Goal: Task Accomplishment & Management: Use online tool/utility

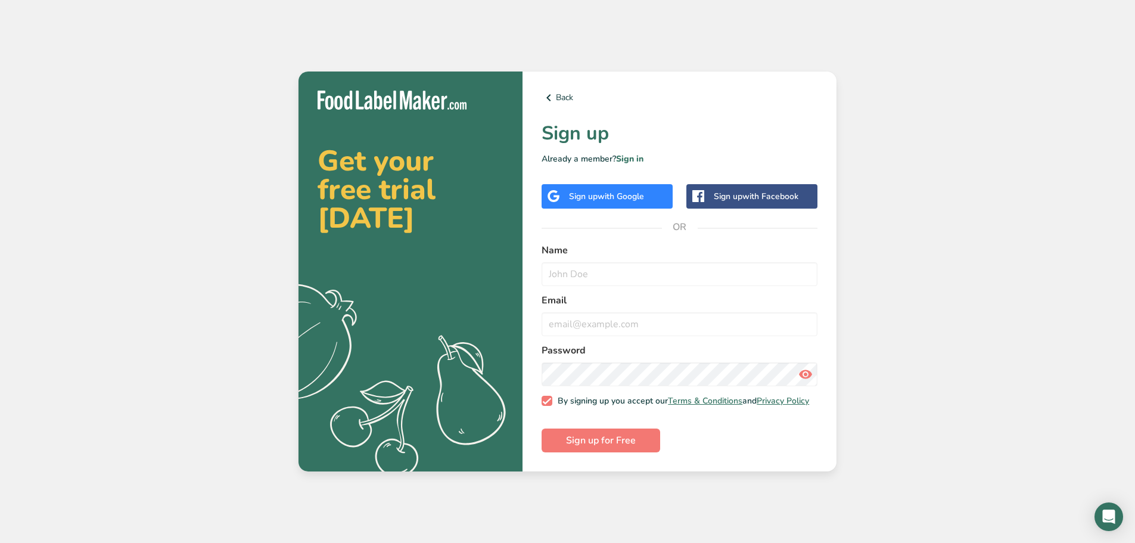
click at [607, 201] on div "Sign up with Google" at bounding box center [607, 196] width 131 height 24
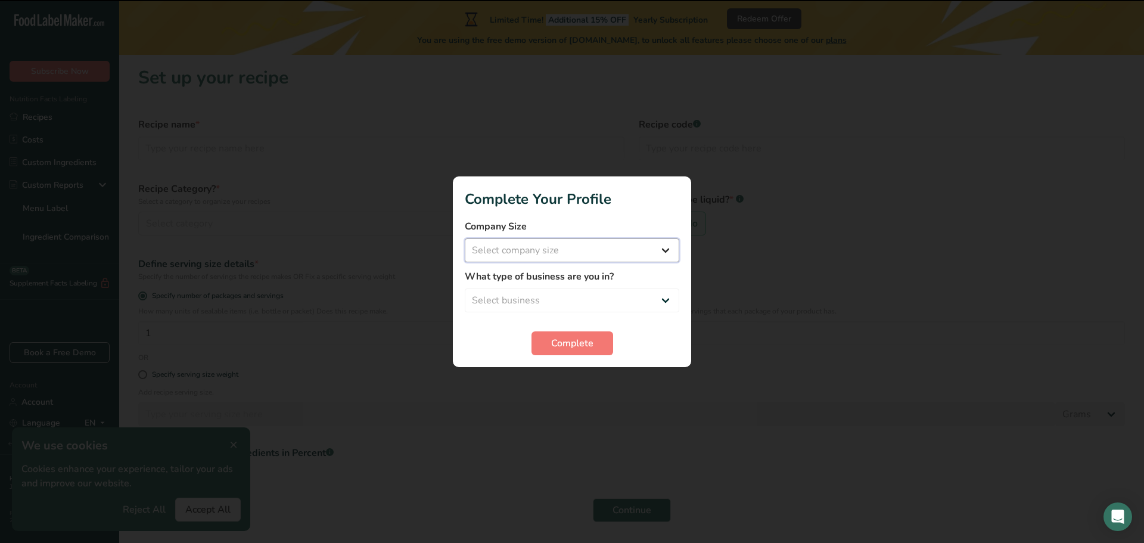
click at [560, 258] on select "Select company size Fewer than 10 Employees 10 to 50 Employees 51 to 500 Employ…" at bounding box center [572, 250] width 215 height 24
select select "1"
click at [465, 238] on select "Select company size Fewer than 10 Employees 10 to 50 Employees 51 to 500 Employ…" at bounding box center [572, 250] width 215 height 24
click at [559, 304] on select "Select business Packaged Food Manufacturer Restaurant & Cafe Bakery Meal Plans …" at bounding box center [572, 300] width 215 height 24
select select "1"
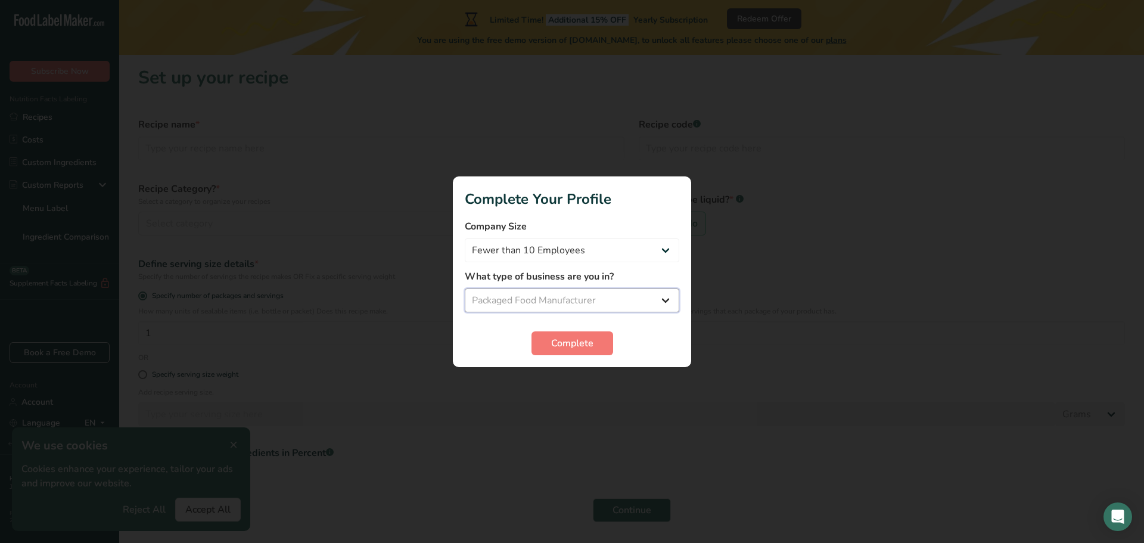
click at [465, 288] on select "Select business Packaged Food Manufacturer Restaurant & Cafe Bakery Meal Plans …" at bounding box center [572, 300] width 215 height 24
click at [573, 353] on button "Complete" at bounding box center [573, 343] width 82 height 24
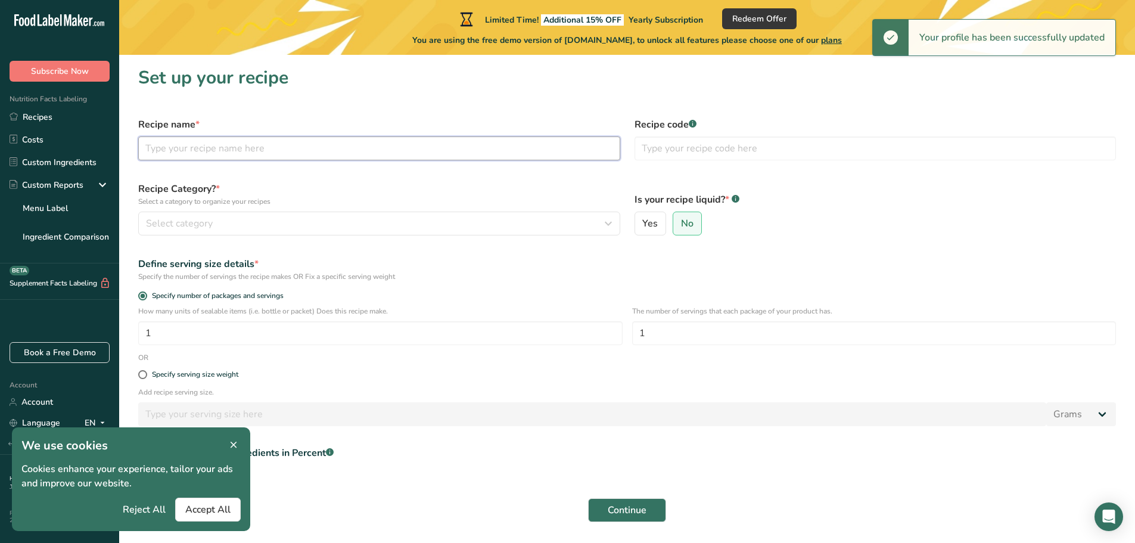
click at [227, 151] on input "text" at bounding box center [379, 148] width 482 height 24
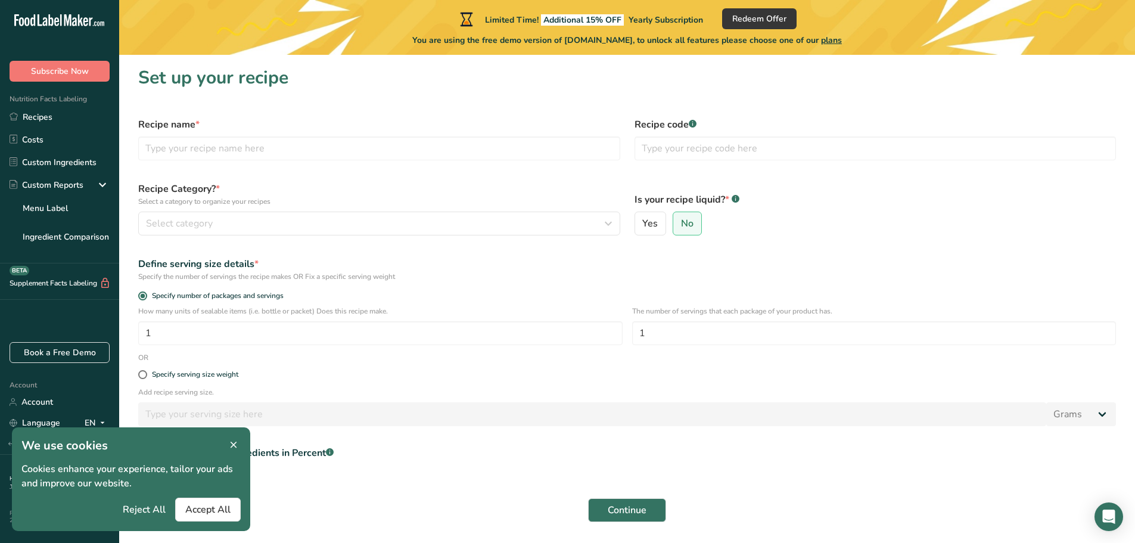
click at [234, 454] on h1 "We use cookies" at bounding box center [130, 446] width 219 height 18
click at [154, 508] on span "Reject All" at bounding box center [144, 509] width 43 height 14
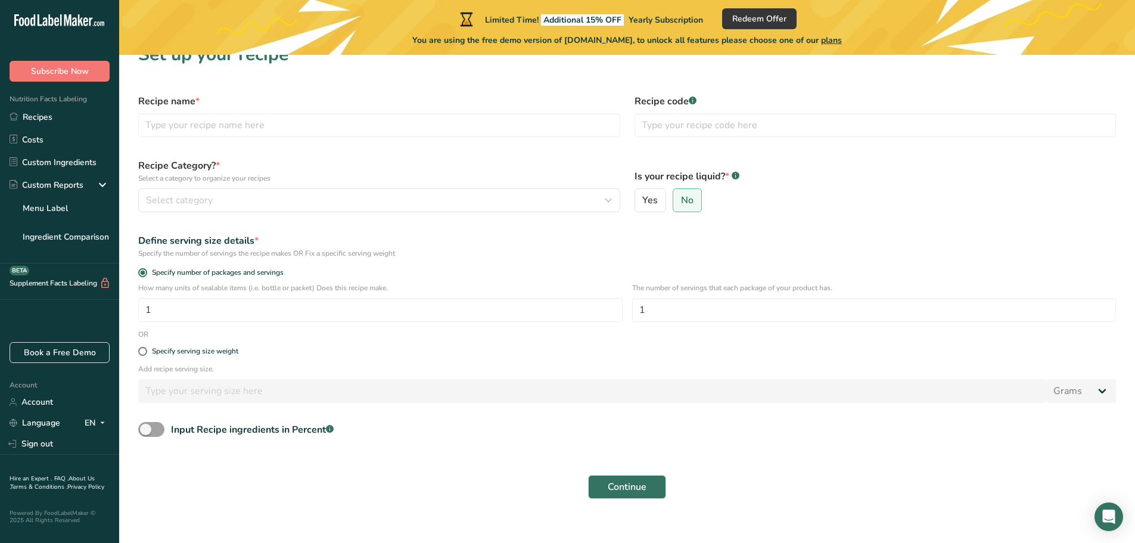
scroll to position [36, 0]
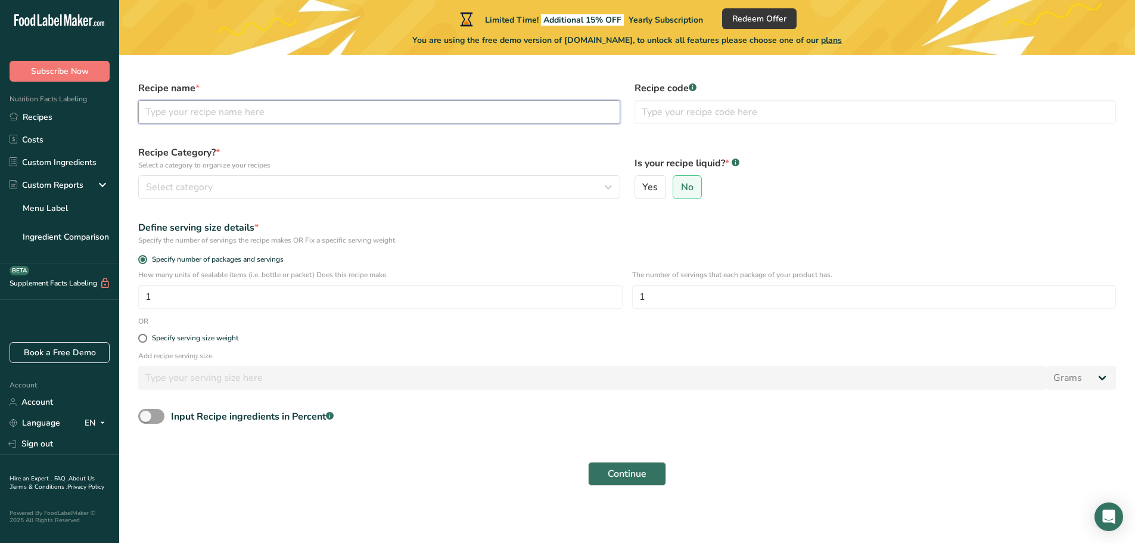
click at [192, 114] on input "text" at bounding box center [379, 112] width 482 height 24
type input "Sidr Honey"
click at [389, 195] on button "Select category" at bounding box center [379, 187] width 482 height 24
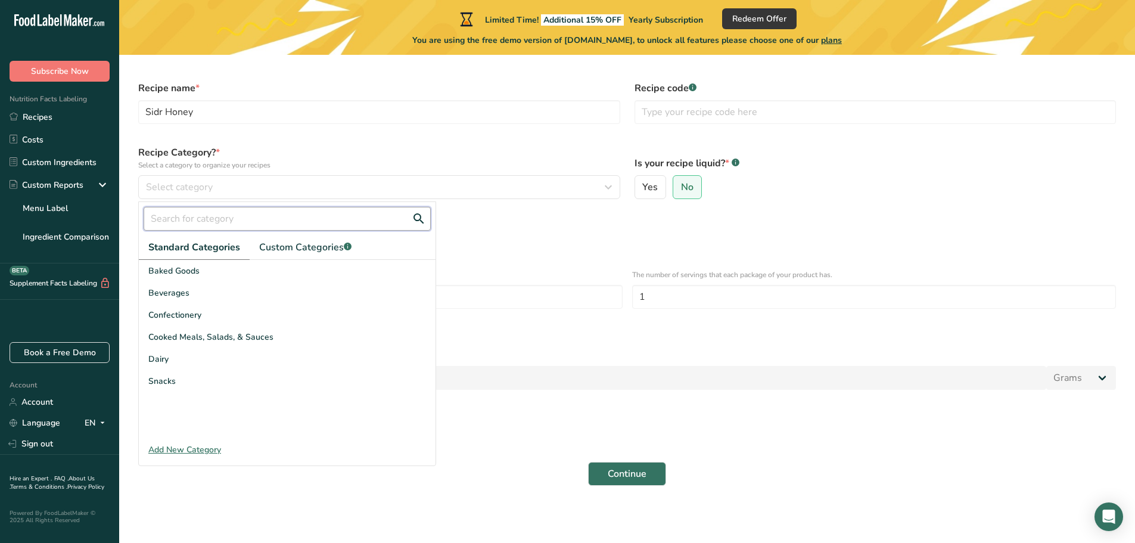
click at [277, 218] on input "text" at bounding box center [287, 219] width 287 height 24
type input "h"
click at [469, 167] on p "Select a category to organize your recipes" at bounding box center [379, 165] width 482 height 11
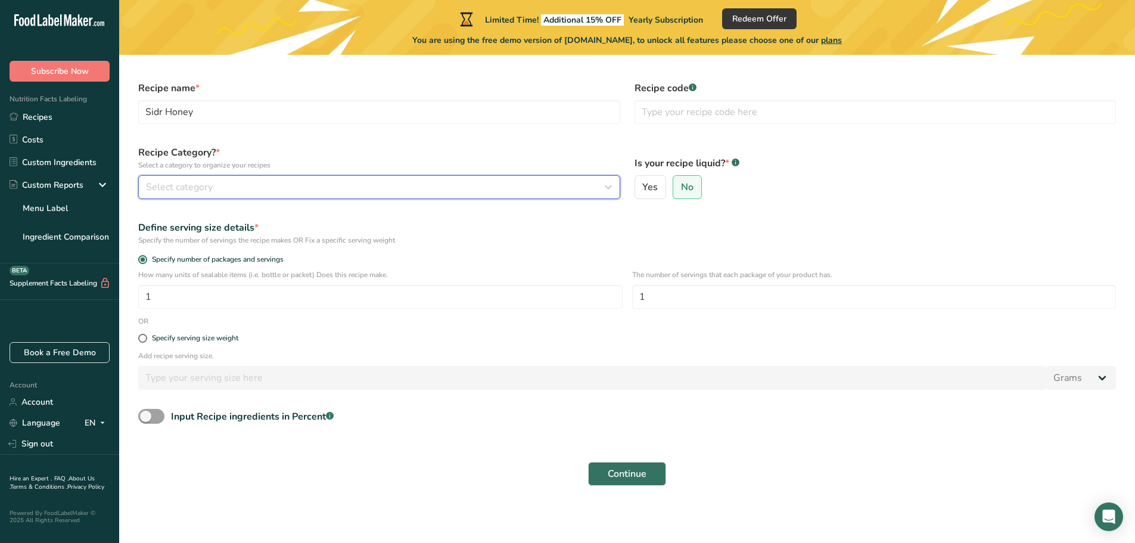
click at [253, 195] on button "Select category" at bounding box center [379, 187] width 482 height 24
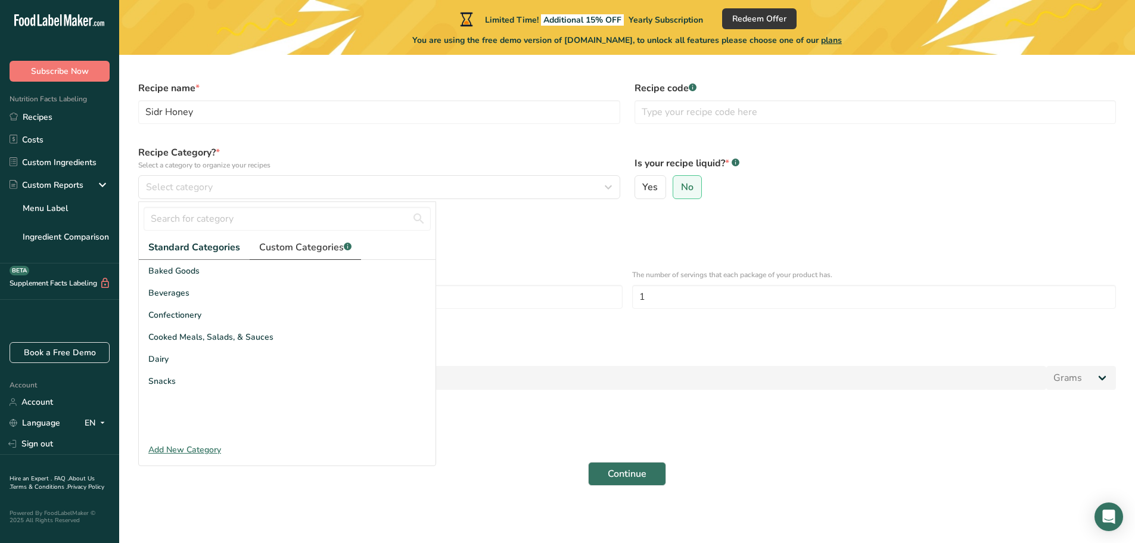
click at [329, 235] on link "Custom Categories .a-a{fill:#347362;}.b-a{fill:#fff;}" at bounding box center [305, 247] width 111 height 24
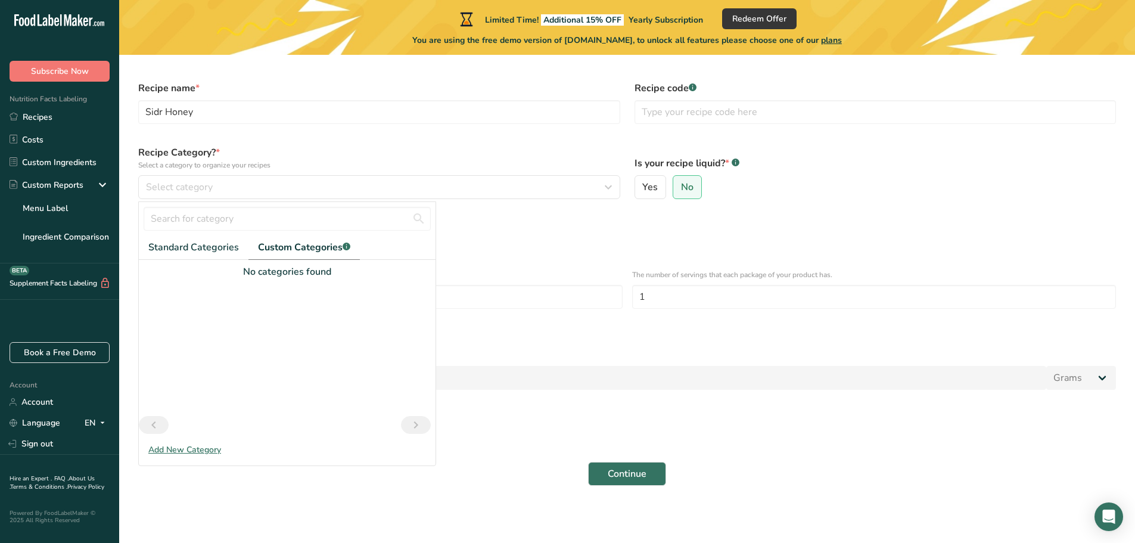
click at [172, 448] on div "Add New Category" at bounding box center [287, 449] width 297 height 13
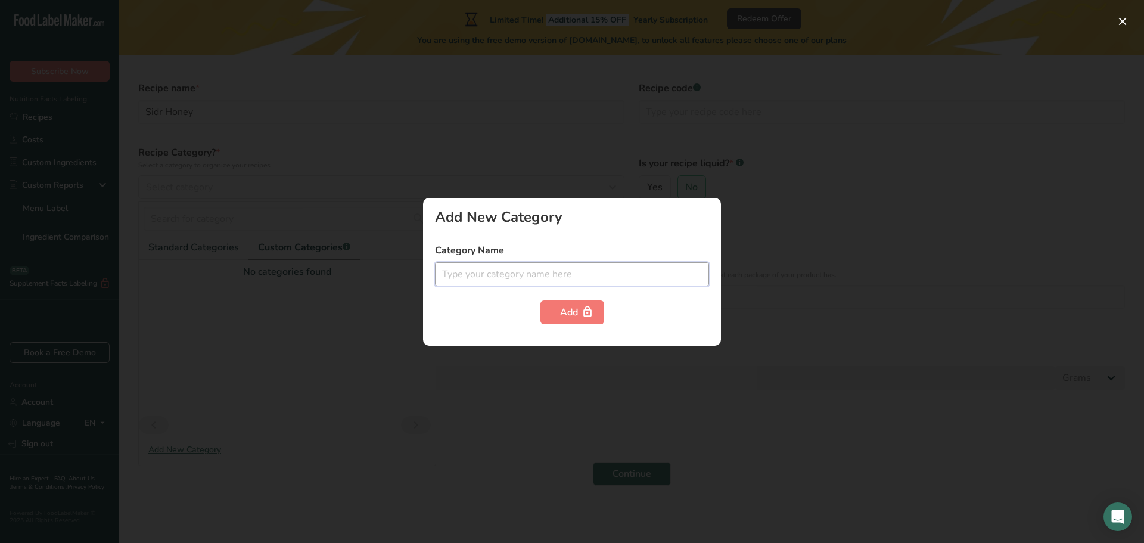
click at [514, 272] on input "text" at bounding box center [572, 274] width 274 height 24
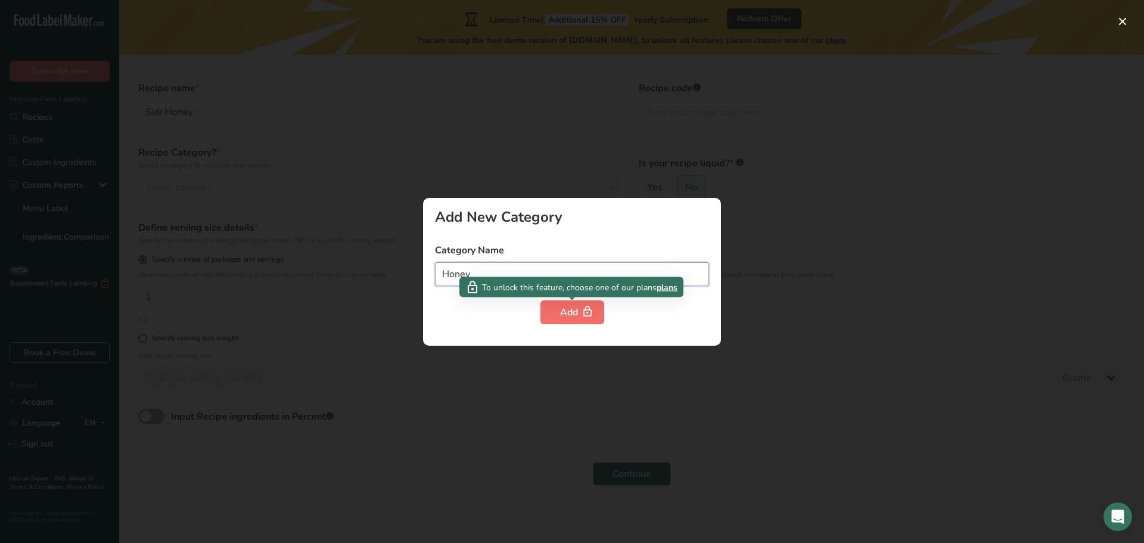
type input "Honey"
click at [589, 318] on icon "button" at bounding box center [588, 312] width 12 height 18
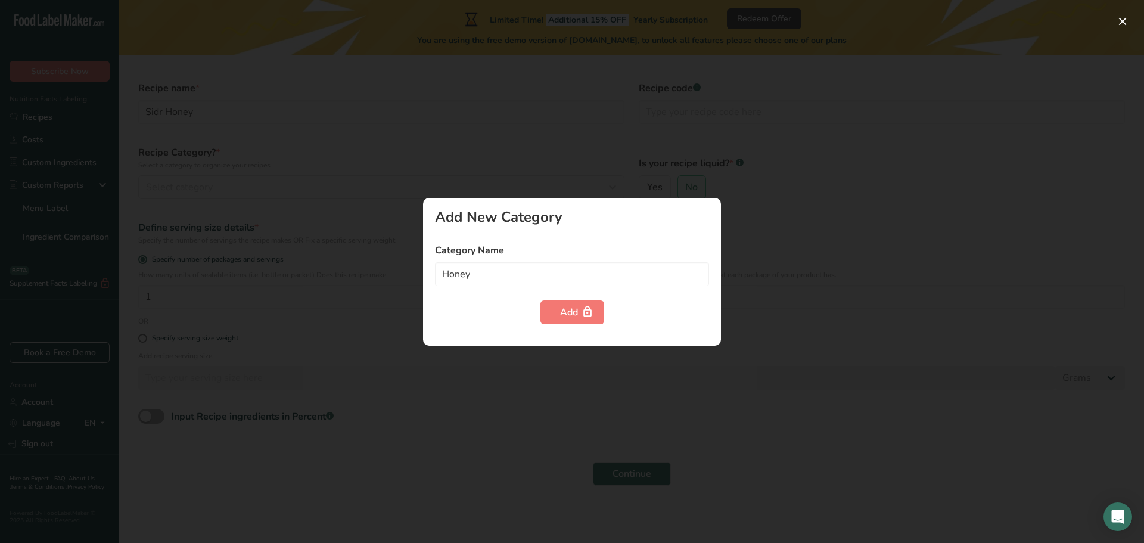
click at [311, 329] on div at bounding box center [572, 271] width 1144 height 543
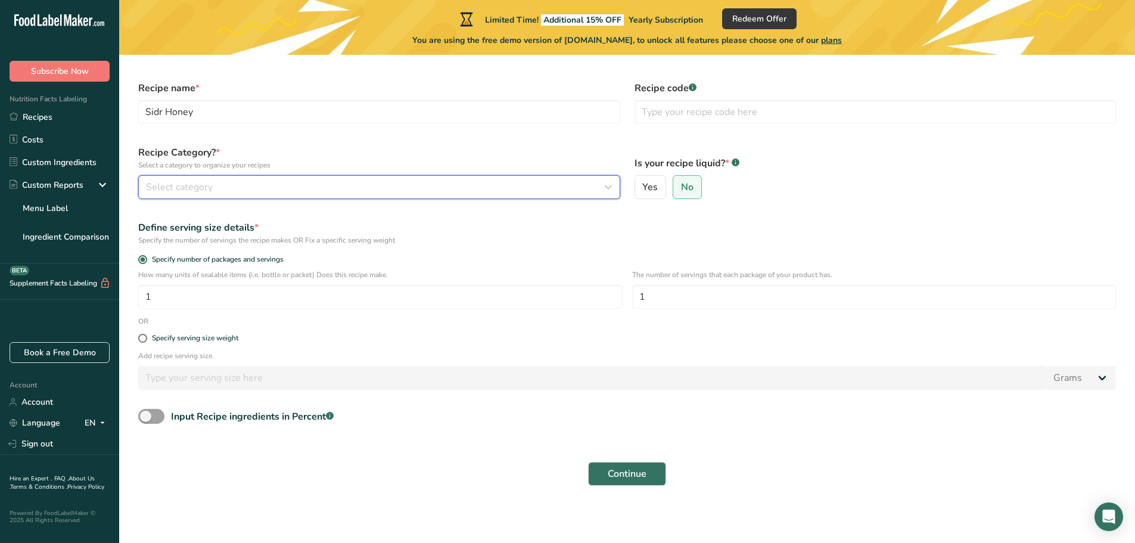
click at [190, 194] on button "Select category" at bounding box center [379, 187] width 482 height 24
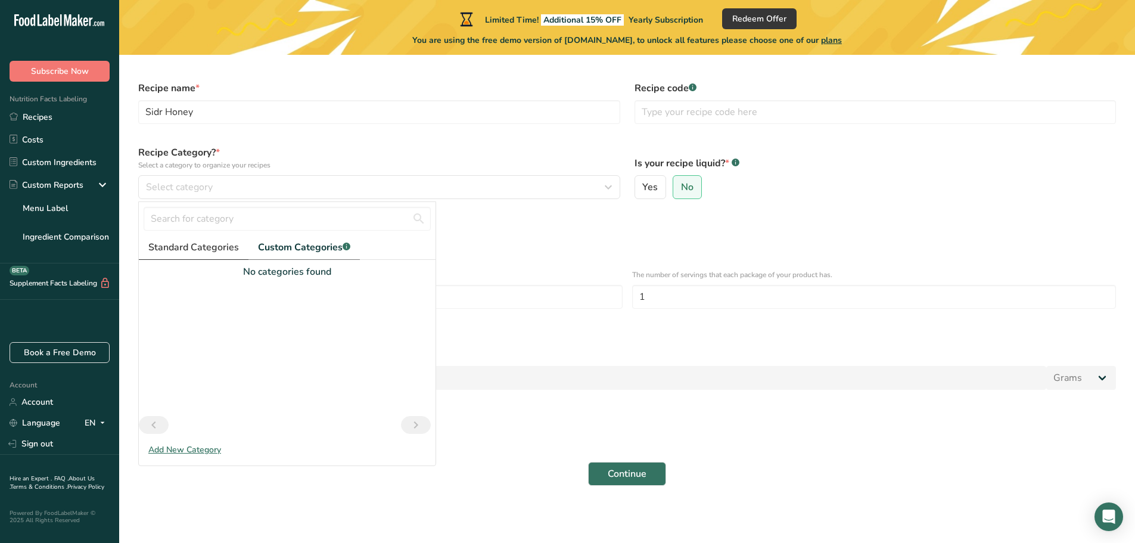
click at [176, 243] on span "Standard Categories" at bounding box center [193, 247] width 91 height 14
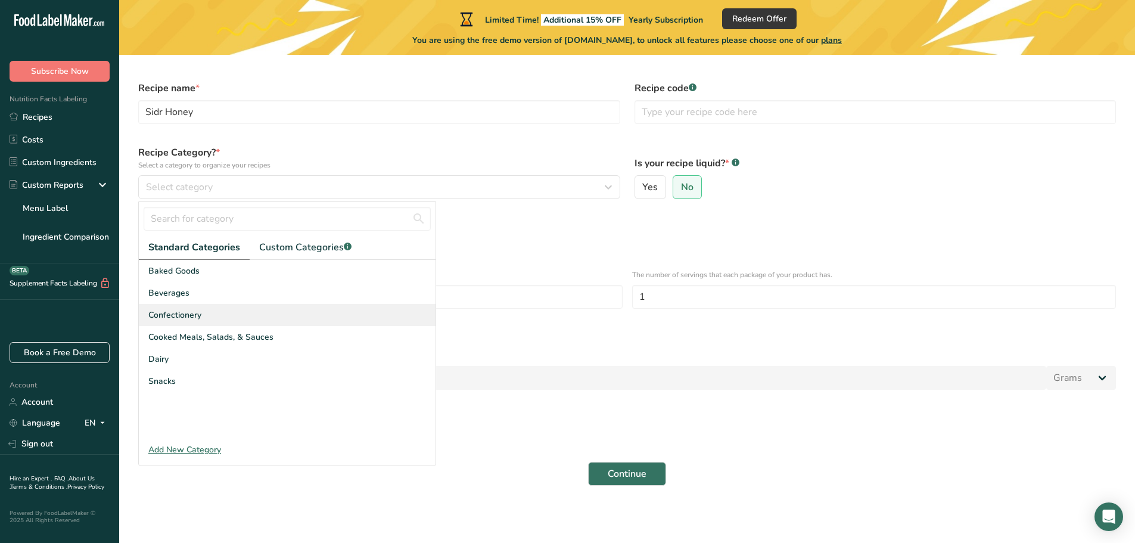
click at [188, 312] on span "Confectionery" at bounding box center [174, 315] width 53 height 13
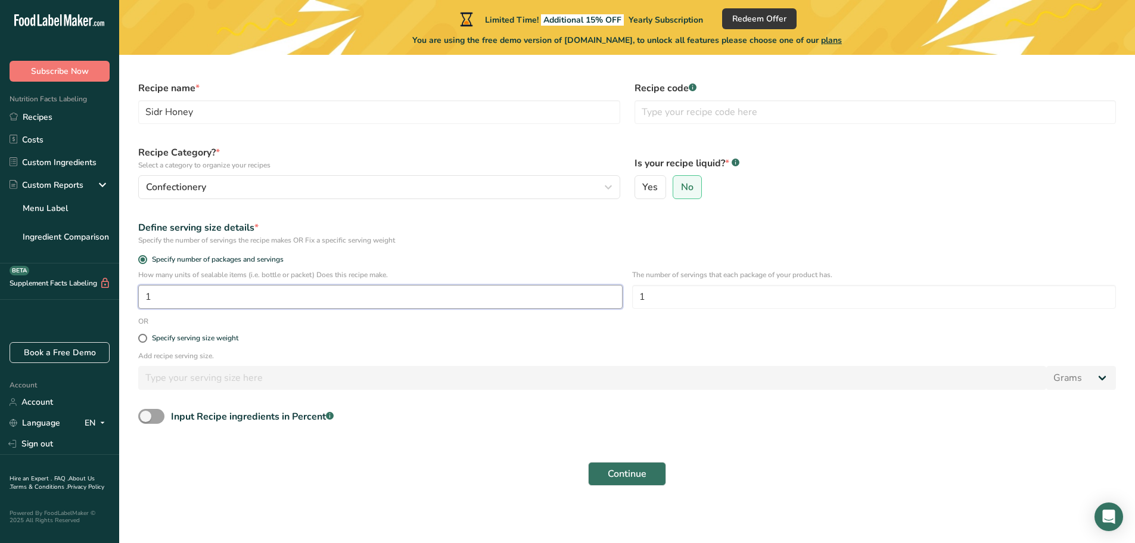
click at [223, 298] on input "1" at bounding box center [380, 297] width 485 height 24
click at [139, 336] on span at bounding box center [142, 338] width 9 height 9
click at [139, 336] on input "Specify serving size weight" at bounding box center [142, 338] width 8 height 8
radio input "true"
radio input "false"
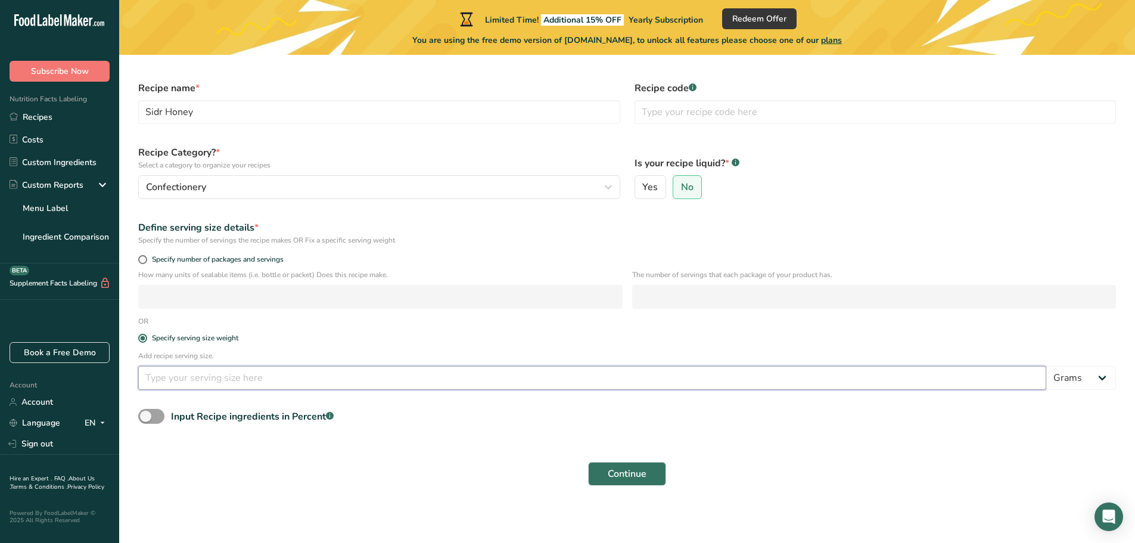
click at [194, 376] on input "number" at bounding box center [592, 378] width 908 height 24
type input "10"
click at [579, 542] on main "Limited Time! Additional 15% OFF Yearly Subscription Redeem Offer You are using…" at bounding box center [567, 261] width 1135 height 594
click at [637, 479] on span "Continue" at bounding box center [627, 474] width 39 height 14
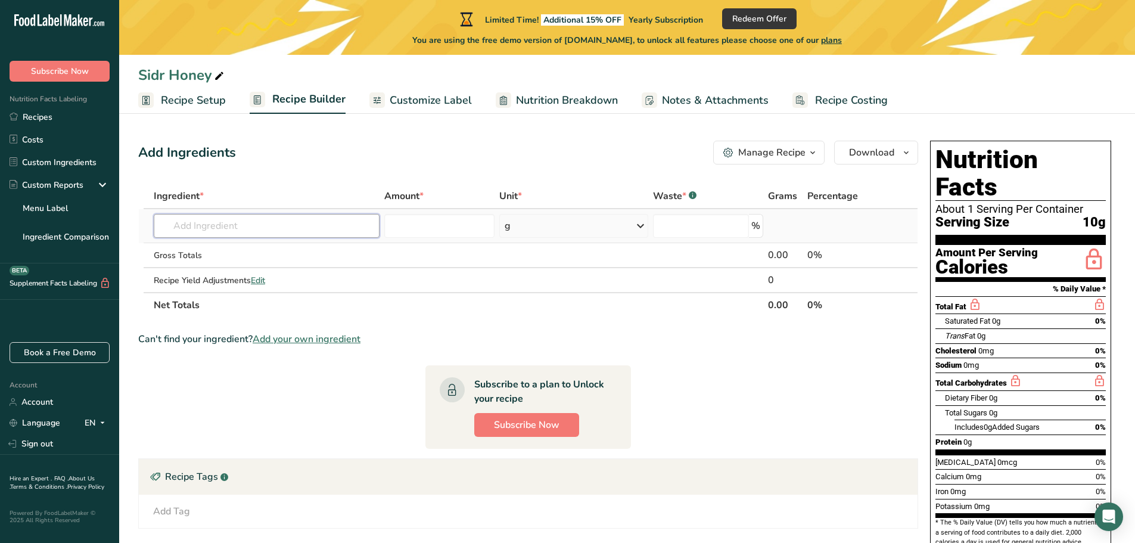
click at [263, 225] on input "text" at bounding box center [267, 226] width 226 height 24
click at [395, 104] on span "Customize Label" at bounding box center [431, 100] width 82 height 16
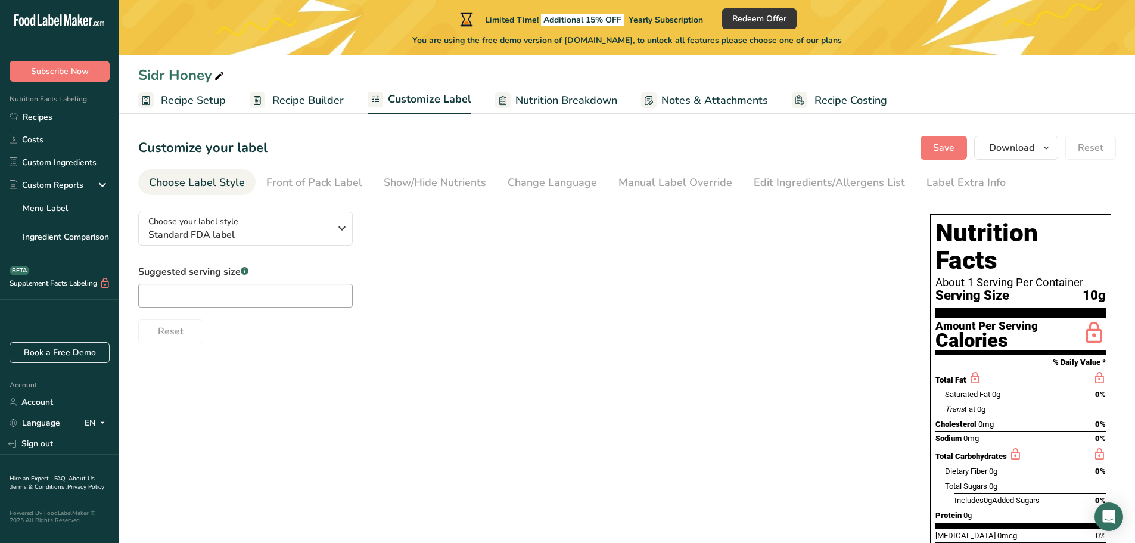
click at [524, 109] on link "Nutrition Breakdown" at bounding box center [556, 100] width 122 height 27
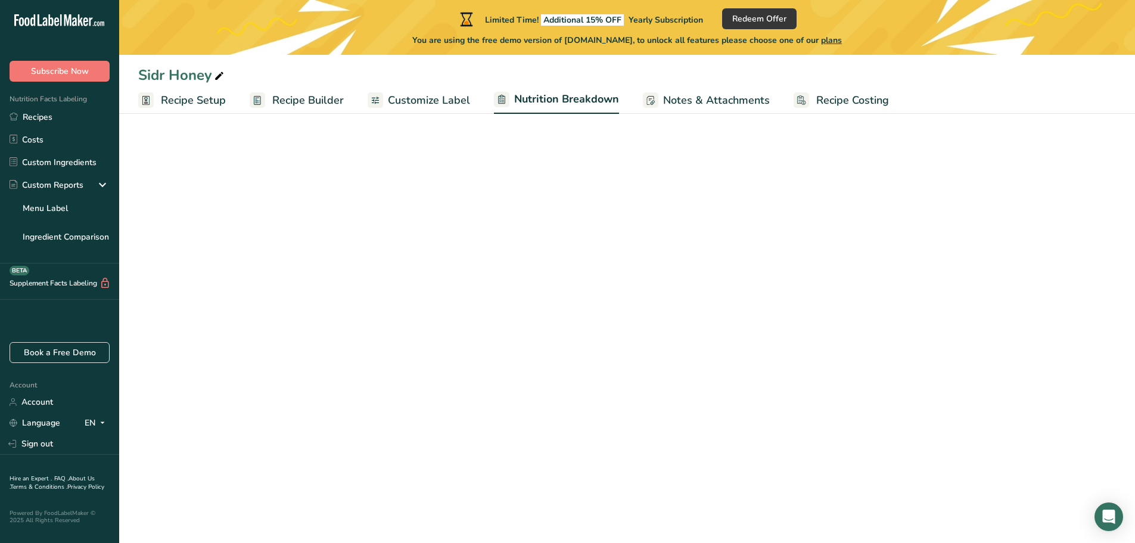
select select "Calories"
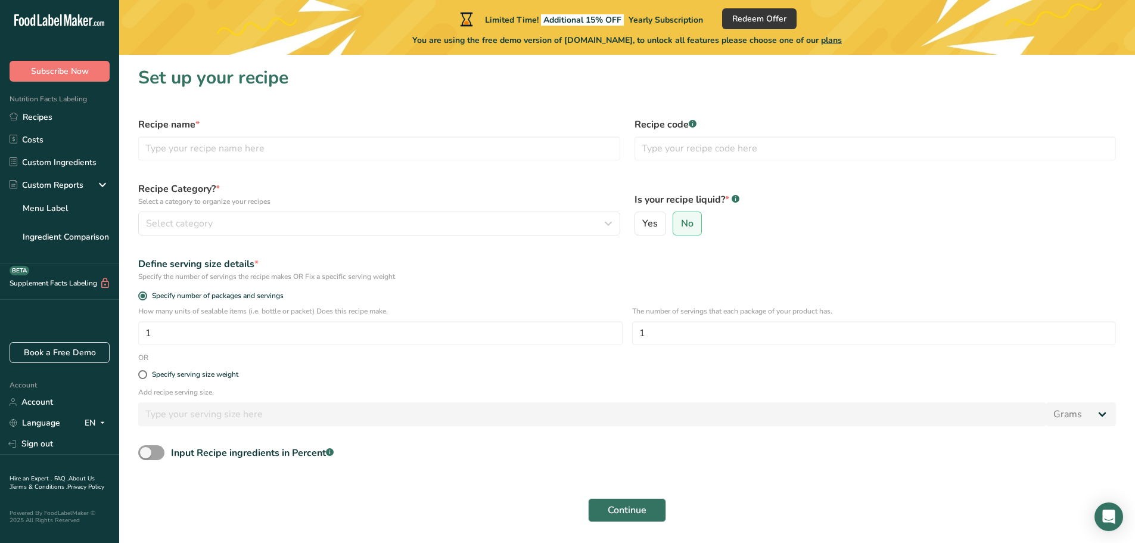
scroll to position [36, 0]
